Goal: Information Seeking & Learning: Learn about a topic

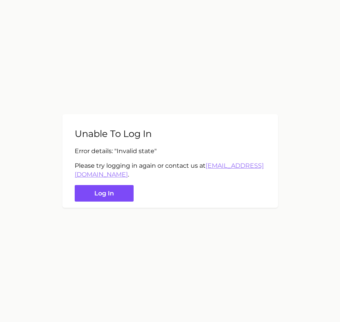
click at [116, 190] on button "Log in" at bounding box center [104, 193] width 59 height 17
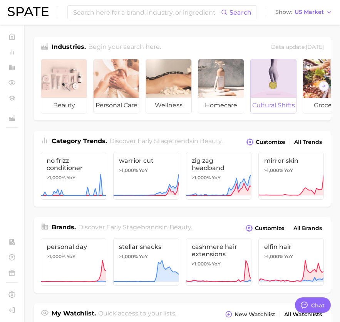
click at [259, 86] on div at bounding box center [273, 78] width 45 height 39
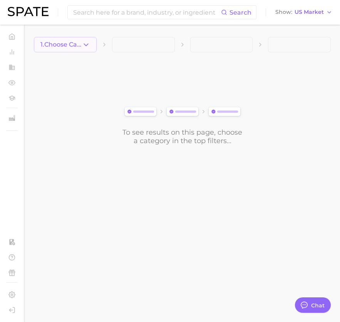
click at [78, 40] on button "1. Choose Category" at bounding box center [65, 44] width 63 height 15
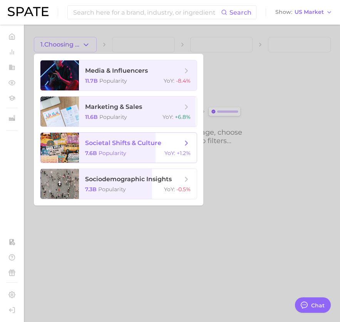
click at [107, 151] on span "Popularity" at bounding box center [113, 153] width 28 height 7
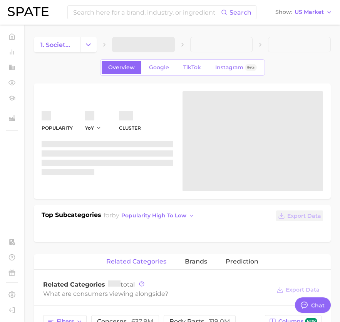
type textarea "x"
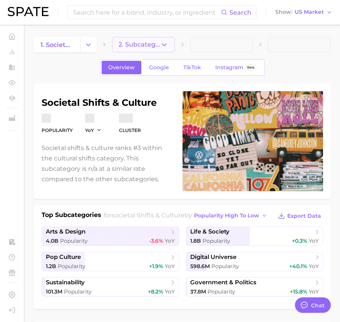
click at [134, 41] on span "2. Subcategory" at bounding box center [140, 44] width 42 height 7
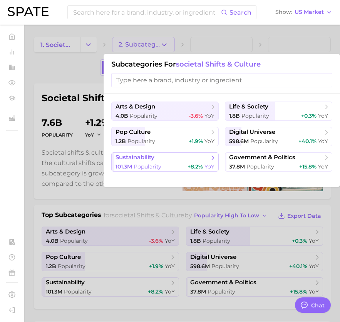
click at [158, 165] on span "Popularity" at bounding box center [148, 166] width 28 height 7
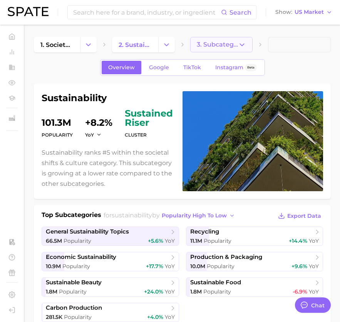
click at [225, 48] on button "3. Subcategory" at bounding box center [221, 44] width 63 height 15
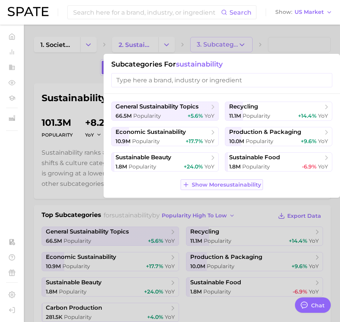
click at [211, 183] on span "Show More sustainability" at bounding box center [226, 185] width 69 height 7
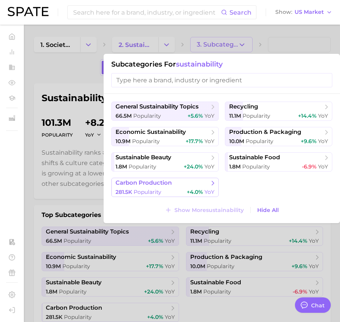
click at [177, 191] on div "281.5k Popularity +4.0% YoY" at bounding box center [165, 192] width 99 height 7
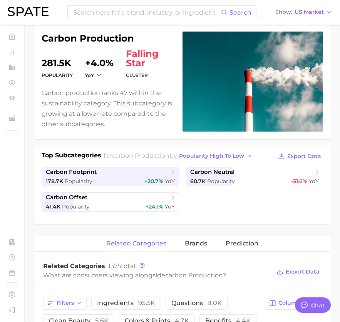
scroll to position [61, 0]
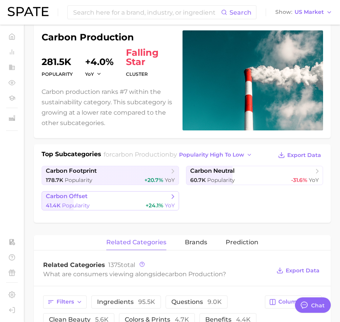
click at [153, 209] on span "+24.1%" at bounding box center [155, 205] width 18 height 7
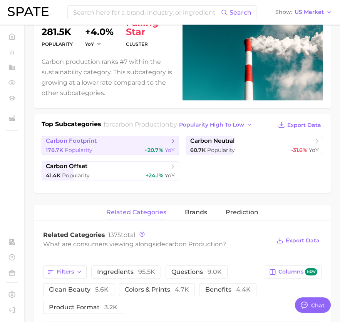
scroll to position [190, 0]
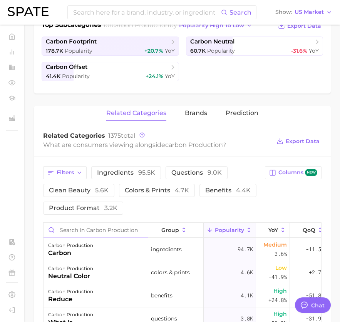
click at [77, 230] on input "Search in carbon production" at bounding box center [96, 230] width 104 height 15
type input "s"
type input "D"
type input "data center"
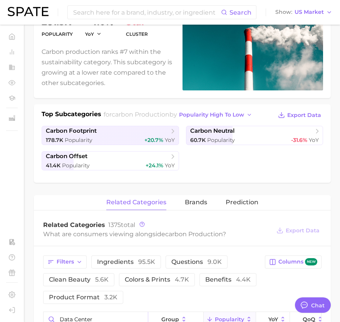
scroll to position [0, 0]
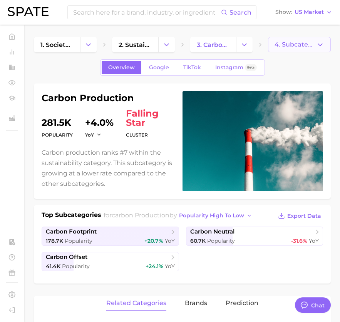
click at [322, 48] on icon "button" at bounding box center [320, 45] width 8 height 8
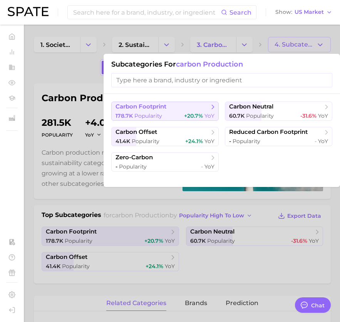
click at [213, 107] on icon at bounding box center [213, 107] width 8 height 8
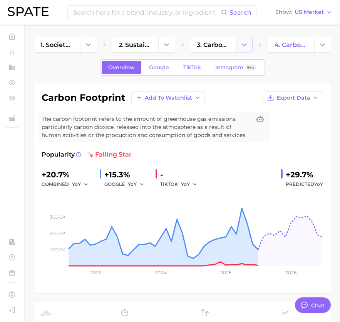
click at [242, 47] on icon "Change Category" at bounding box center [244, 45] width 8 height 8
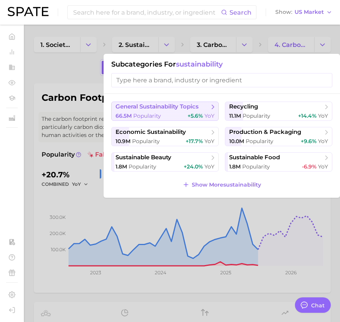
click at [209, 111] on button "general sustainability topics 66.5m Popularity +5.6% YoY" at bounding box center [164, 111] width 107 height 19
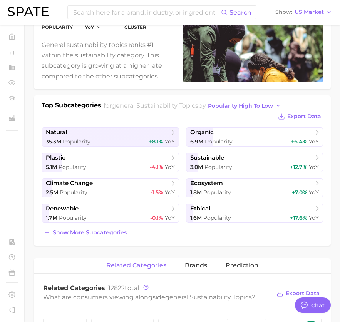
scroll to position [135, 0]
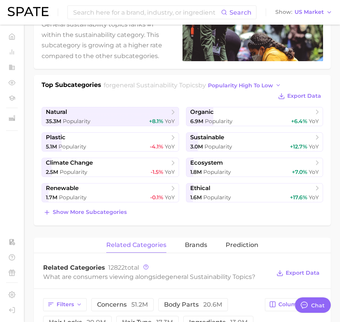
click at [118, 219] on div "Top Subcategories for general sustainability topics by popularity high to low E…" at bounding box center [182, 150] width 297 height 151
click at [121, 215] on span "Show more subcategories" at bounding box center [90, 212] width 74 height 7
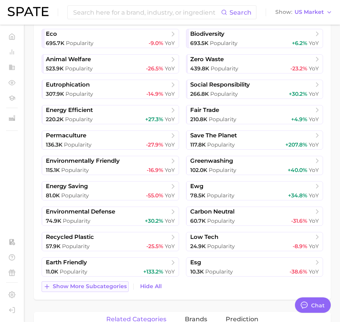
scroll to position [368, 0]
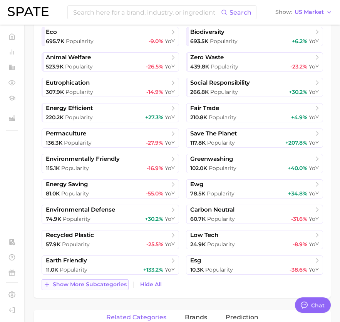
click at [116, 287] on span "Show more subcategories" at bounding box center [90, 285] width 74 height 7
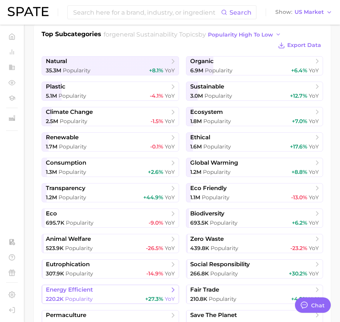
scroll to position [184, 0]
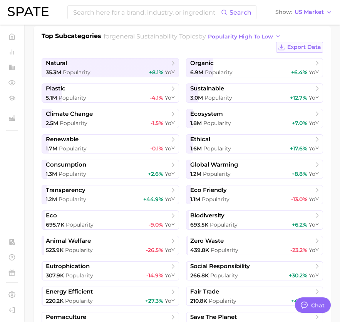
click at [294, 48] on span "Export Data" at bounding box center [304, 47] width 34 height 7
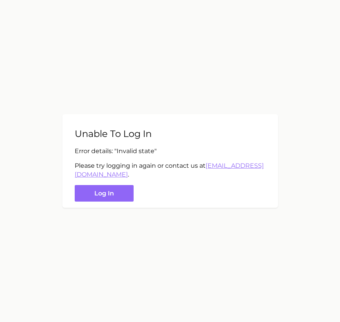
click at [108, 202] on div "Unable to log in Error details: " Invalid state " Please try logging in again o…" at bounding box center [170, 161] width 216 height 94
click at [112, 193] on button "Log in" at bounding box center [104, 193] width 59 height 17
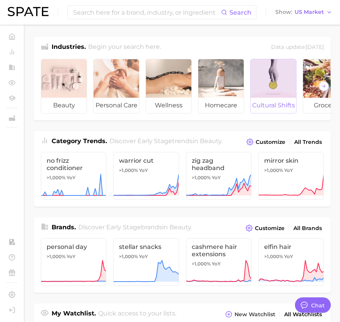
click at [282, 75] on div at bounding box center [273, 78] width 45 height 39
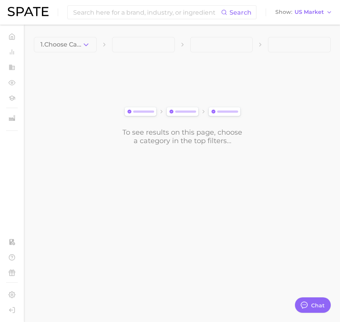
click at [163, 45] on span at bounding box center [143, 44] width 63 height 15
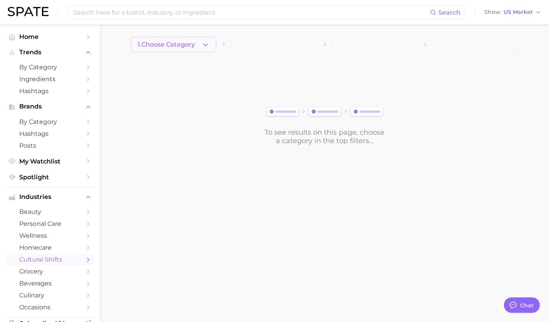
click at [207, 44] on icon "button" at bounding box center [205, 45] width 8 height 8
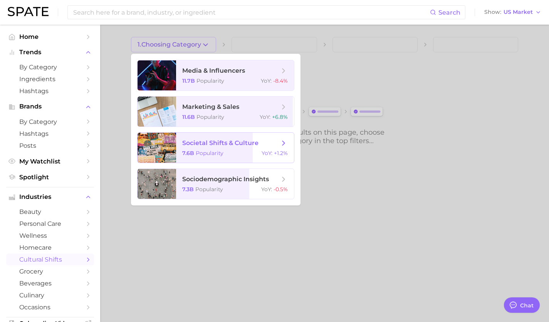
click at [279, 149] on span "societal shifts & culture 7.6b Popularity YoY : +1.2%" at bounding box center [235, 148] width 118 height 30
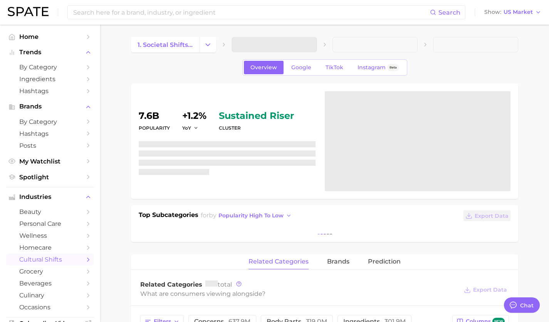
type textarea "x"
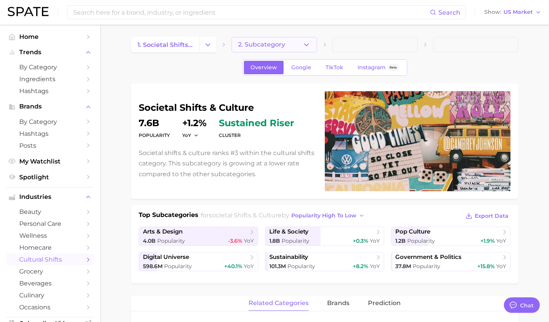
click at [315, 47] on button "2. Subcategory" at bounding box center [274, 44] width 85 height 15
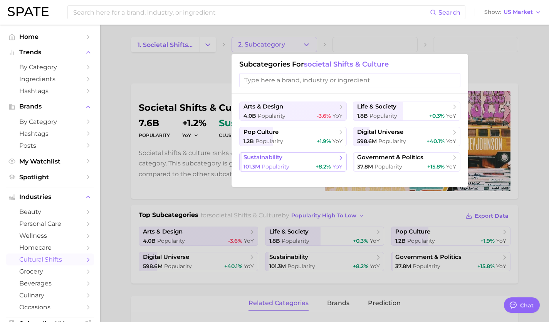
click at [340, 155] on icon at bounding box center [341, 158] width 8 height 8
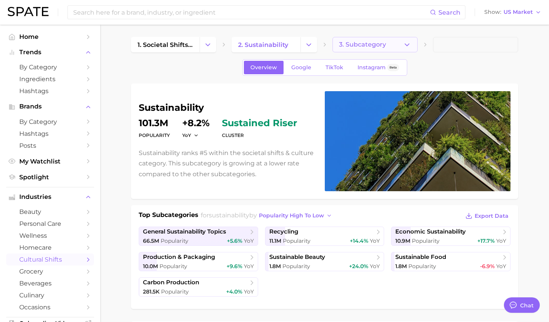
click at [340, 41] on button "3. Subcategory" at bounding box center [374, 44] width 85 height 15
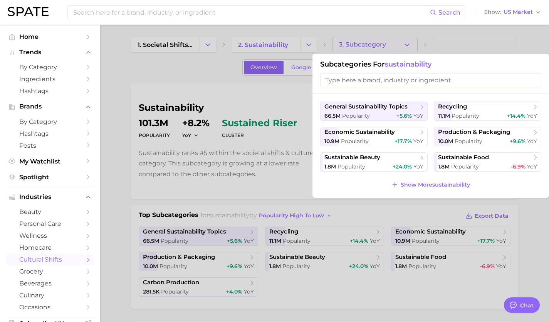
click at [291, 190] on div at bounding box center [274, 161] width 549 height 322
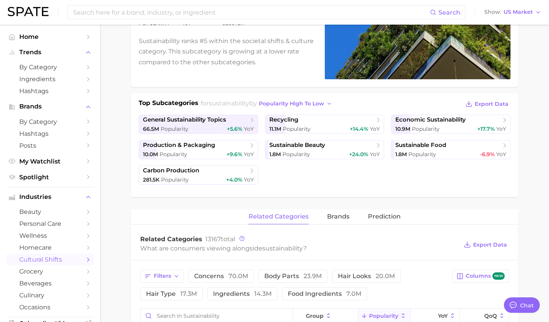
scroll to position [112, 0]
click at [319, 126] on div "11.1m Popularity +14.4% YoY" at bounding box center [324, 129] width 111 height 7
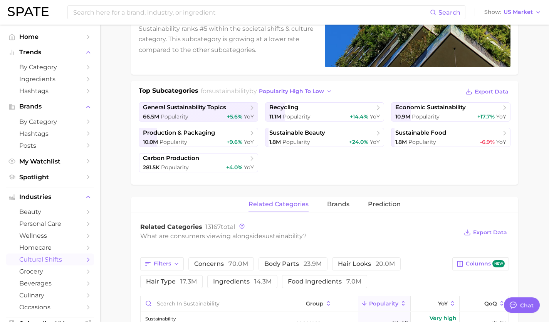
scroll to position [161, 0]
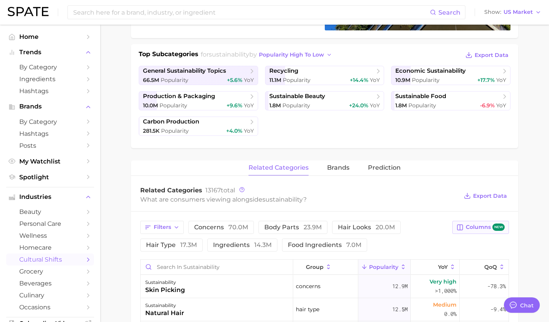
click at [340, 226] on span "Columns new" at bounding box center [485, 227] width 39 height 7
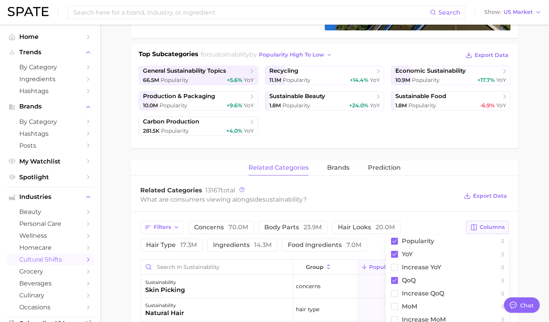
click at [340, 225] on span "Columns" at bounding box center [492, 227] width 25 height 7
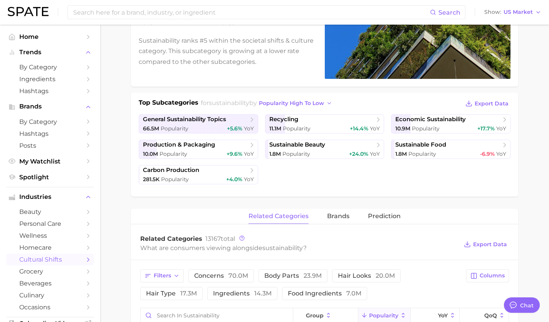
scroll to position [112, 0]
click at [279, 103] on span "popularity high to low" at bounding box center [291, 104] width 65 height 7
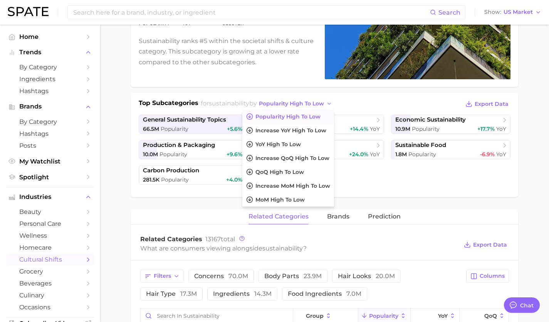
click at [340, 178] on ul "general sustainability topics 66.5m Popularity +5.6% YoY recycling 11.1m Popula…" at bounding box center [325, 150] width 372 height 70
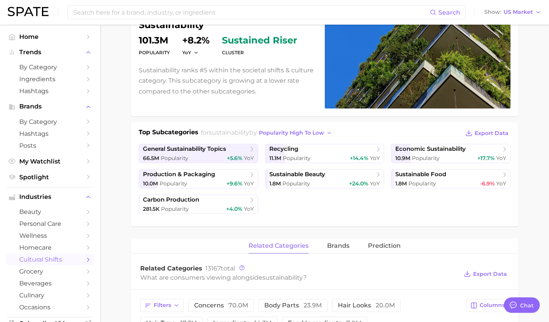
scroll to position [82, 0]
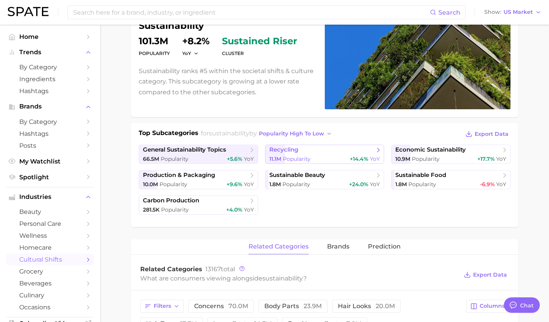
click at [339, 153] on span "recycling" at bounding box center [321, 150] width 105 height 8
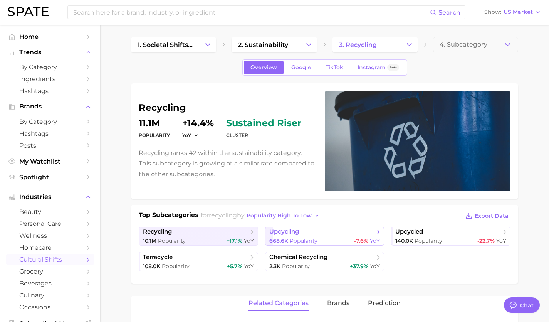
click at [311, 239] on span "Popularity" at bounding box center [304, 241] width 28 height 7
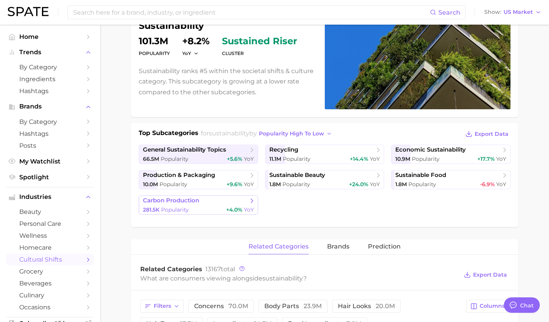
click at [209, 207] on div "281.5k Popularity +4.0% YoY" at bounding box center [198, 210] width 111 height 7
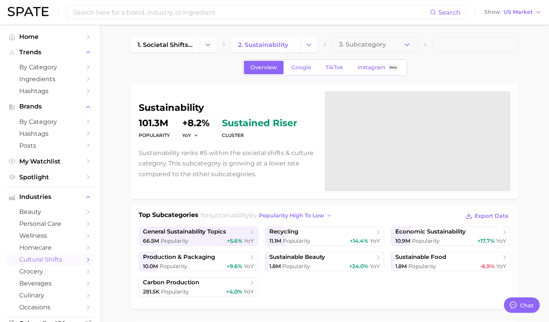
scroll to position [82, 0]
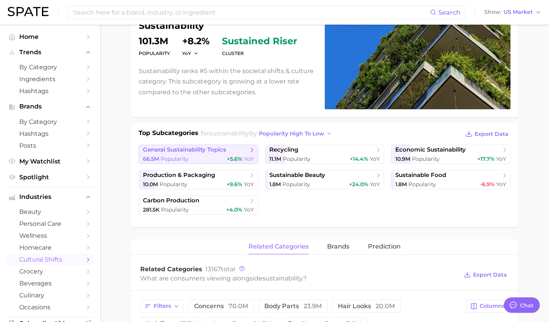
click at [233, 158] on span "+5.6%" at bounding box center [234, 159] width 15 height 7
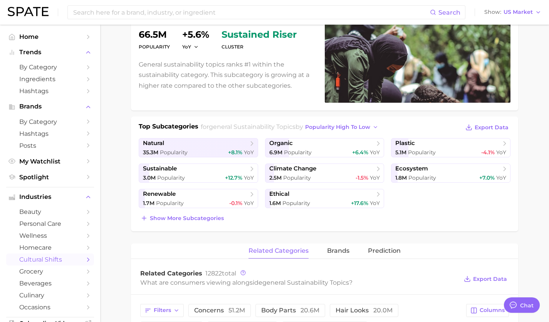
scroll to position [88, 0]
click at [192, 219] on span "Show more subcategories" at bounding box center [187, 219] width 74 height 7
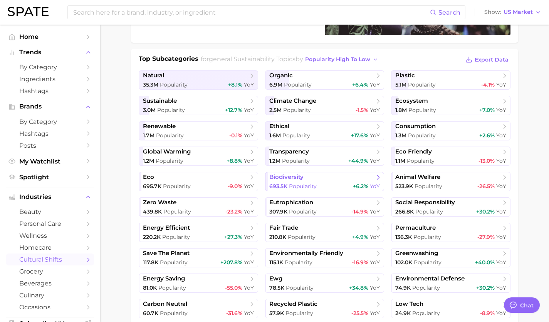
scroll to position [154, 0]
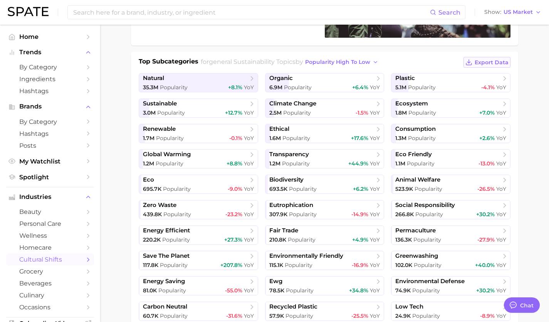
click at [340, 63] on span "Export Data" at bounding box center [492, 62] width 34 height 7
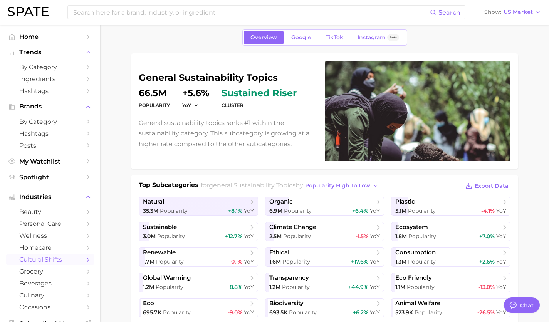
scroll to position [0, 0]
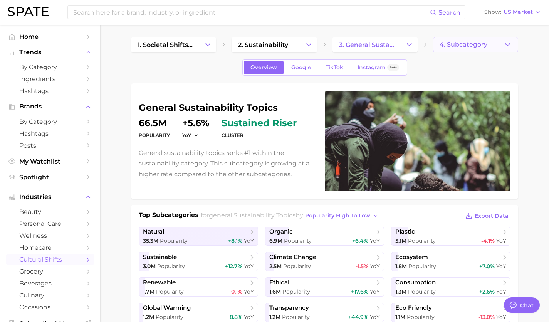
click at [340, 48] on button "4. Subcategory" at bounding box center [475, 44] width 85 height 15
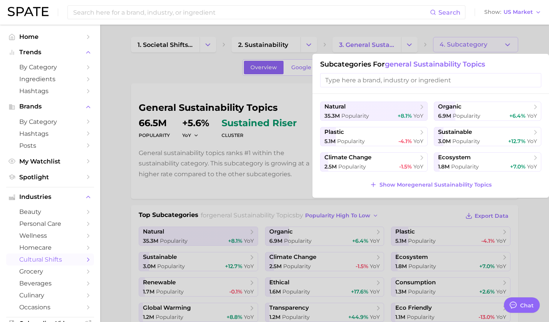
click at [340, 82] on input "search" at bounding box center [430, 80] width 221 height 14
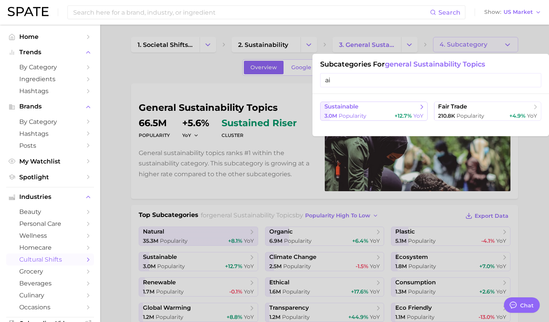
type input "ai"
click at [340, 106] on span "sustainable" at bounding box center [371, 107] width 94 height 8
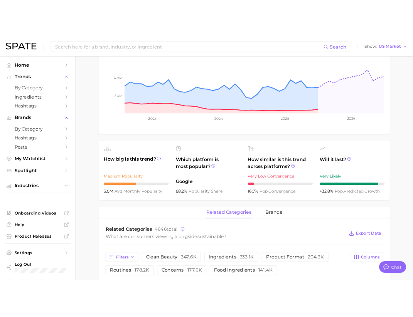
scroll to position [369, 0]
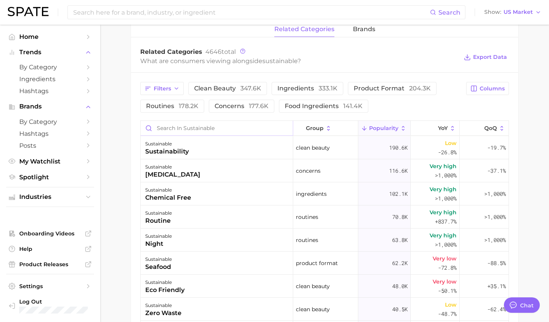
click at [191, 127] on input "Search in sustainable" at bounding box center [217, 128] width 152 height 15
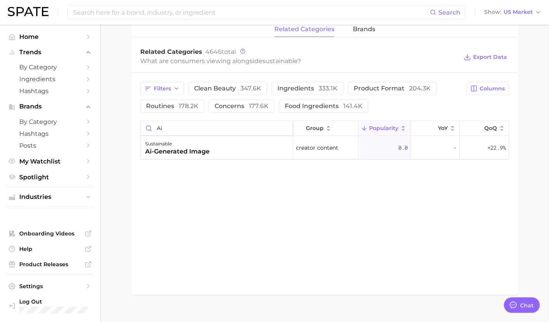
type input "a"
type input "d"
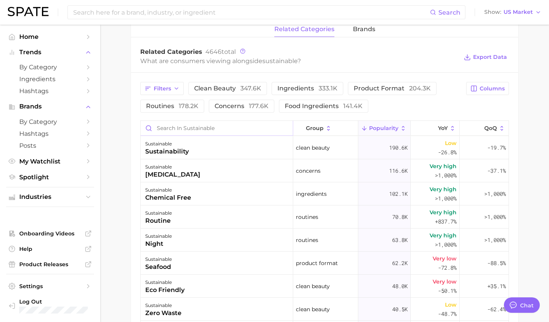
type textarea "x"
